Goal: Use online tool/utility: Use online tool/utility

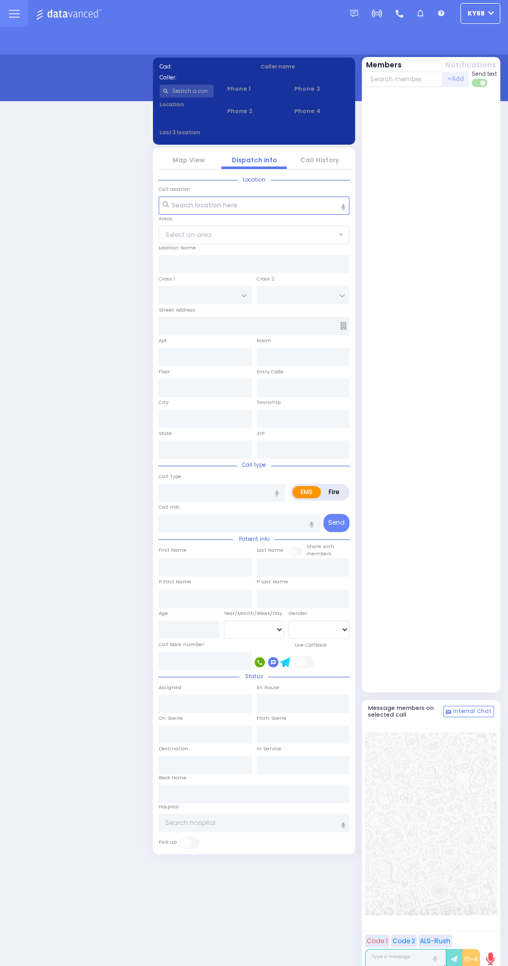
select select "12"
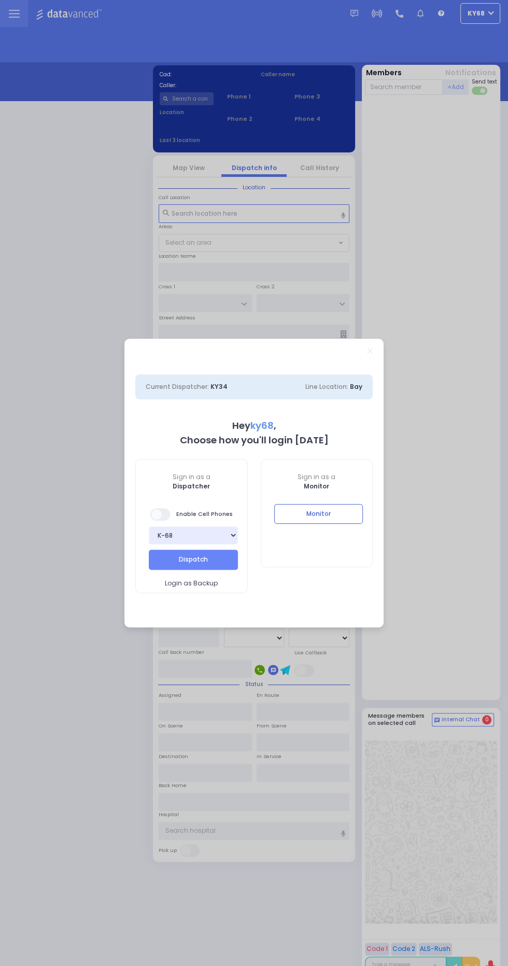
click at [368, 511] on div "Monitor" at bounding box center [316, 521] width 111 height 35
click at [354, 512] on button "Monitor" at bounding box center [318, 514] width 89 height 20
